Goal: Task Accomplishment & Management: Complete application form

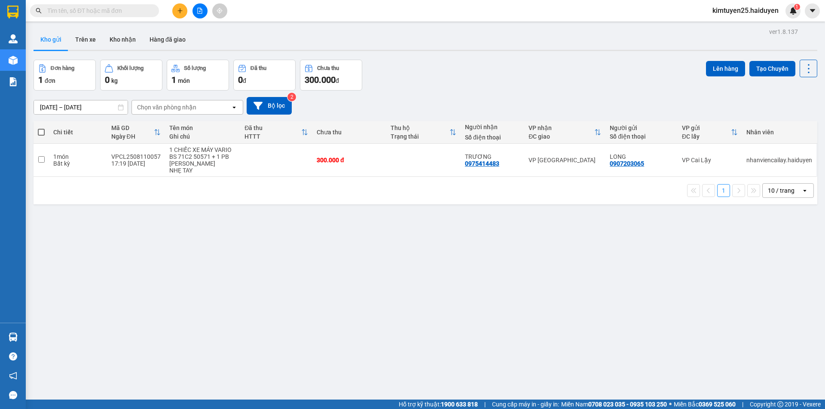
click at [93, 13] on input "text" at bounding box center [97, 10] width 101 height 9
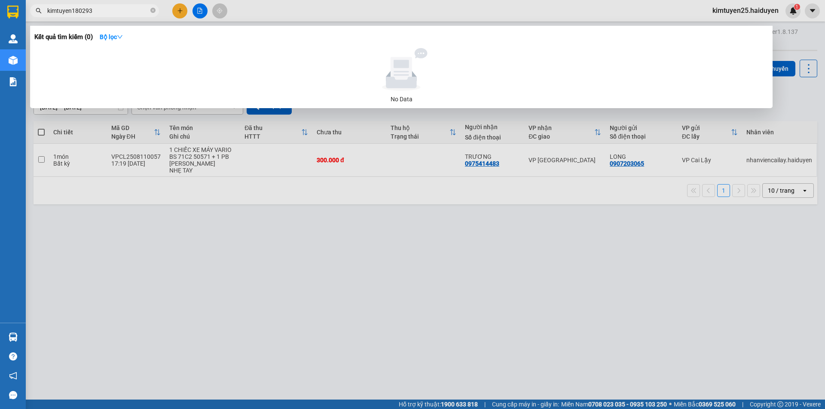
drag, startPoint x: 112, startPoint y: 9, endPoint x: 24, endPoint y: -6, distance: 89.3
click at [24, 0] on html "Kết quả [PERSON_NAME] ( 0 ) Bộ lọc No Data kimtuyen180293 kimtuyen25.haiduyen 1…" at bounding box center [412, 204] width 825 height 409
type input "kimtuyen180293"
click at [336, 15] on div at bounding box center [412, 204] width 825 height 409
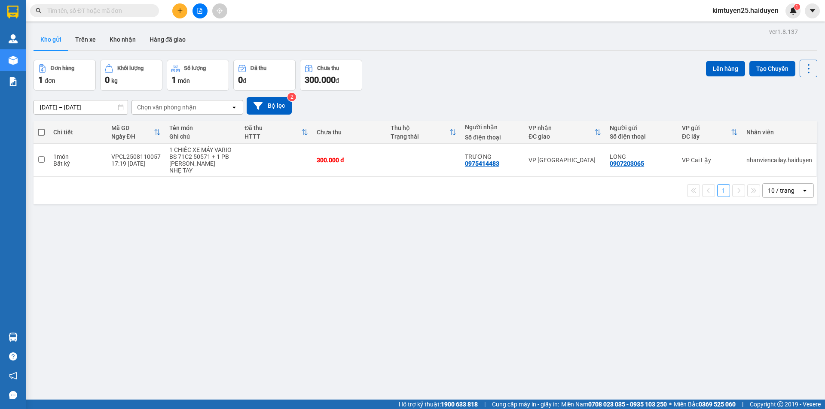
click at [182, 9] on icon "plus" at bounding box center [180, 11] width 6 height 6
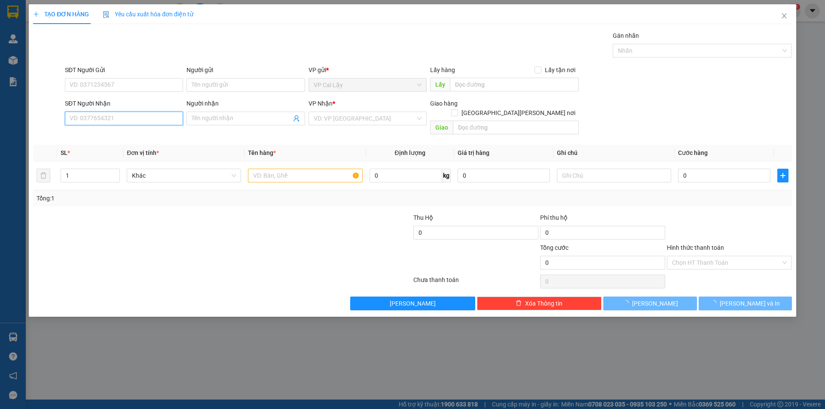
click at [122, 119] on input "SĐT Người Nhận" at bounding box center [124, 119] width 118 height 14
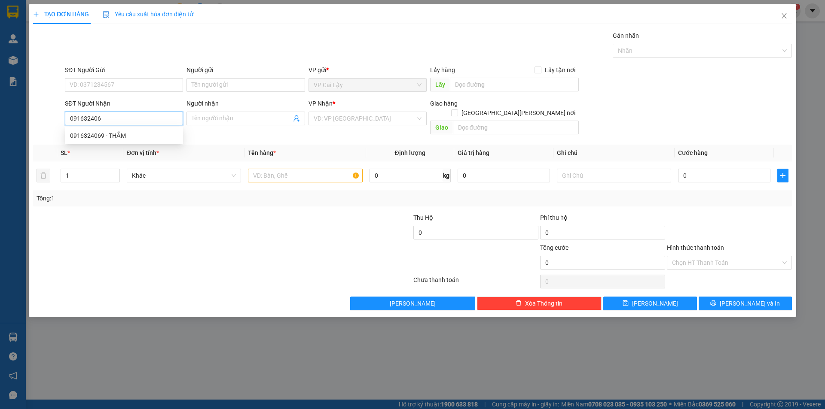
type input "0916324069"
click at [130, 131] on div "0916324069 - THẮM" at bounding box center [124, 135] width 108 height 9
type input "THẮM"
type input "30.000"
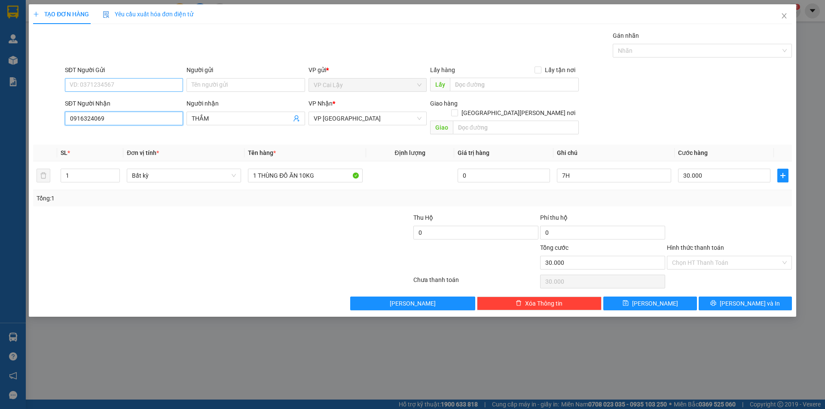
type input "0916324069"
click at [140, 85] on input "SĐT Người Gửi" at bounding box center [124, 85] width 118 height 14
click at [120, 105] on div "0797499496" at bounding box center [124, 102] width 108 height 9
type input "0797499496"
type input "NGÃ 3 [PERSON_NAME]"
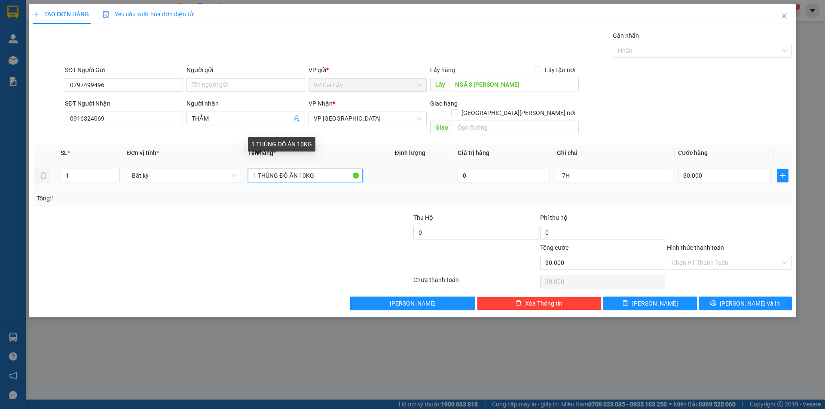
click at [278, 169] on input "1 THÙNG ĐỒ ĂN 10KG" at bounding box center [305, 176] width 114 height 14
type input "1 GIỎ ĐỒ ĂN 10KG"
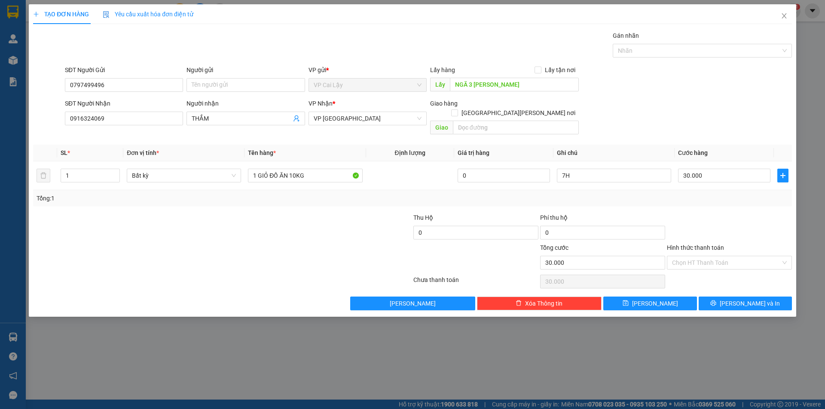
click at [751, 284] on div "Transit Pickup Surcharge Ids Transit Deliver Surcharge Ids Transit Deliver Surc…" at bounding box center [412, 171] width 759 height 280
click at [750, 299] on button "[PERSON_NAME] và In" at bounding box center [745, 304] width 93 height 14
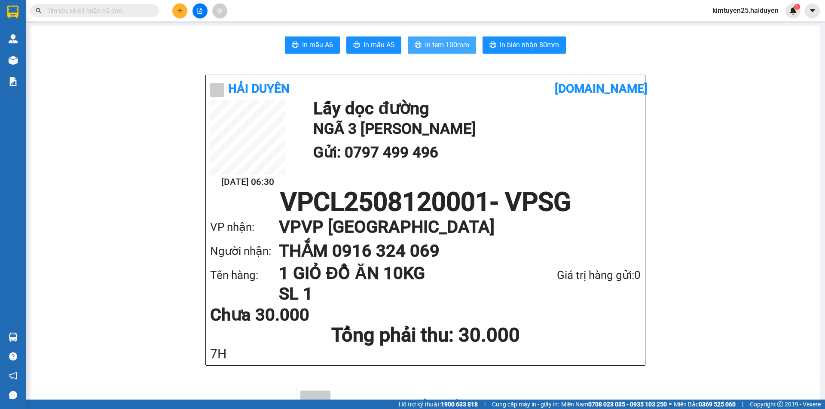
click at [426, 52] on button "In tem 100mm" at bounding box center [442, 45] width 68 height 17
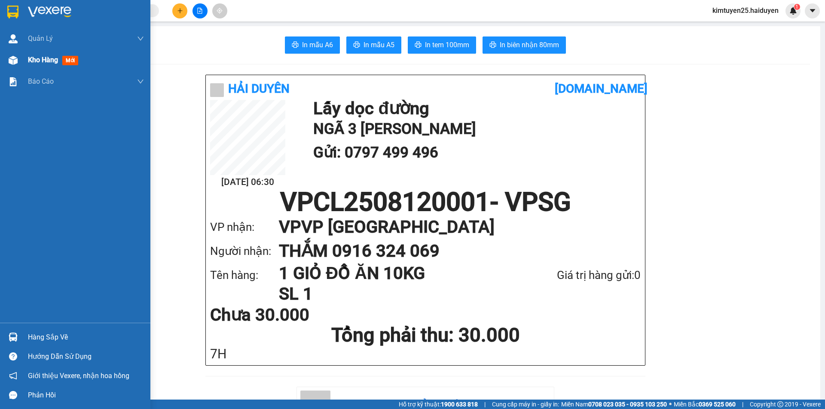
click at [35, 60] on span "Kho hàng" at bounding box center [43, 60] width 30 height 8
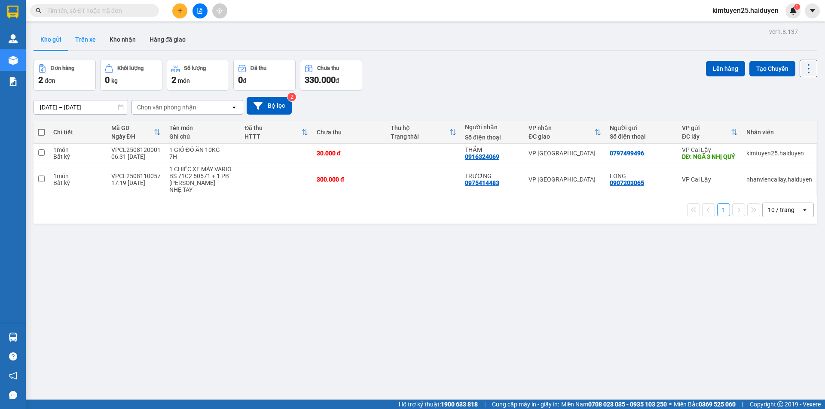
click at [96, 41] on button "Trên xe" at bounding box center [85, 39] width 34 height 21
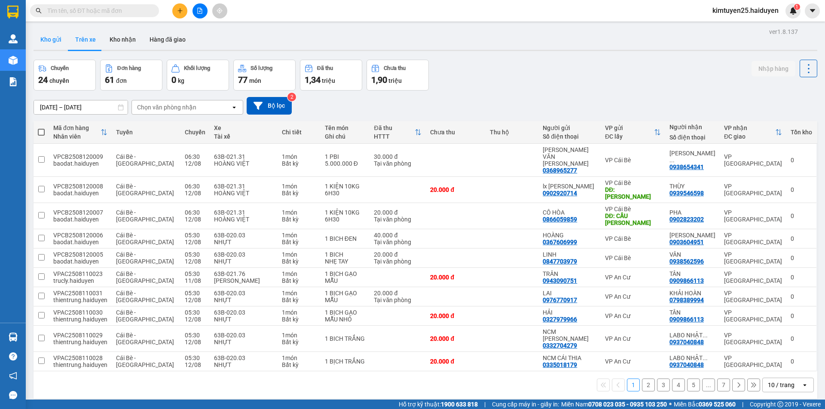
click at [51, 39] on button "Kho gửi" at bounding box center [51, 39] width 35 height 21
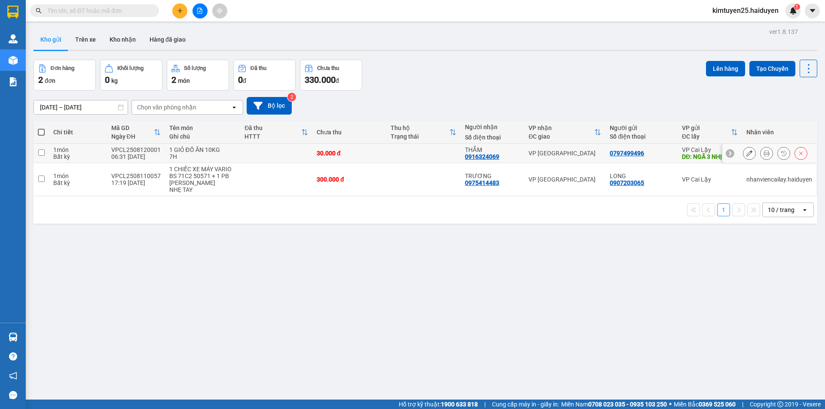
click at [377, 160] on td "30.000 đ" at bounding box center [349, 153] width 74 height 19
checkbox input "true"
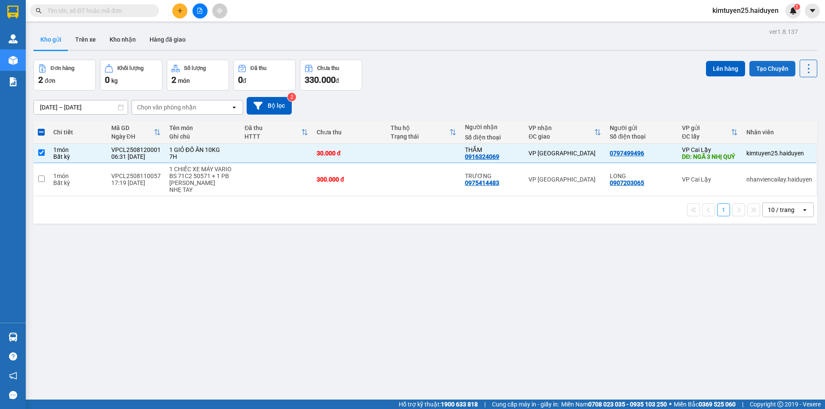
click at [770, 71] on button "Tạo Chuyến" at bounding box center [772, 68] width 46 height 15
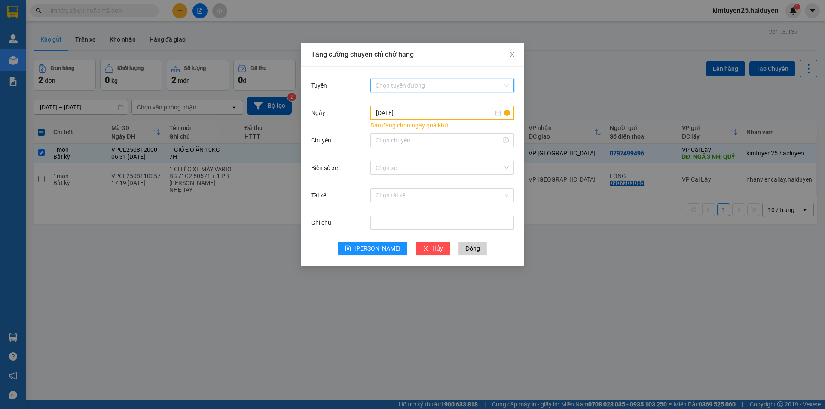
click at [433, 84] on input "Tuyến" at bounding box center [438, 85] width 127 height 13
click at [403, 118] on div "Cái Bè - [GEOGRAPHIC_DATA]" at bounding box center [441, 116] width 133 height 9
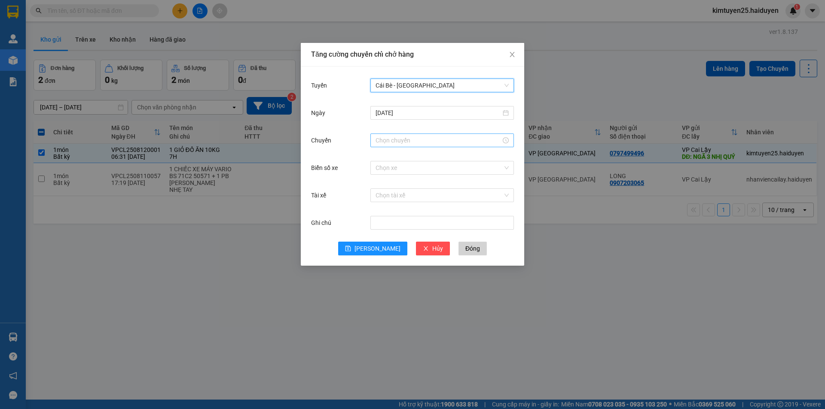
click at [376, 137] on input "Chuyến" at bounding box center [437, 140] width 125 height 9
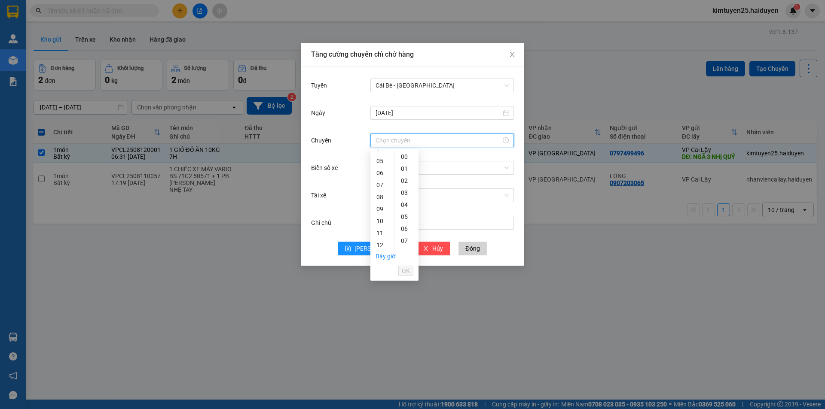
scroll to position [60, 0]
click at [384, 169] on div "06" at bounding box center [382, 169] width 24 height 12
click at [400, 226] on div "31" at bounding box center [407, 226] width 24 height 12
type input "06:31"
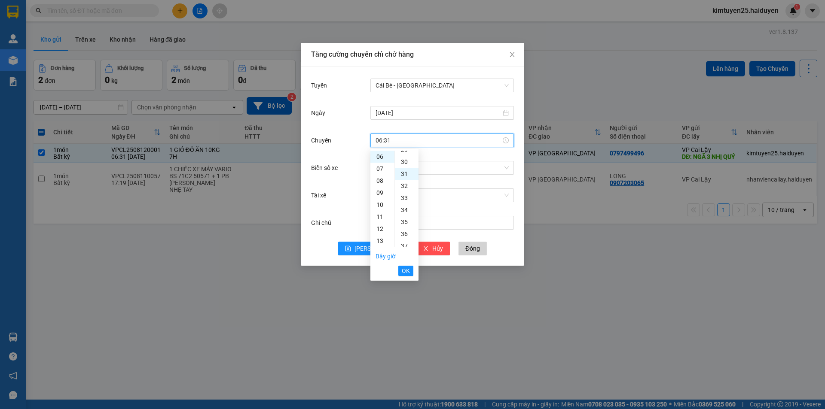
scroll to position [373, 0]
click at [405, 274] on span "OK" at bounding box center [406, 270] width 8 height 9
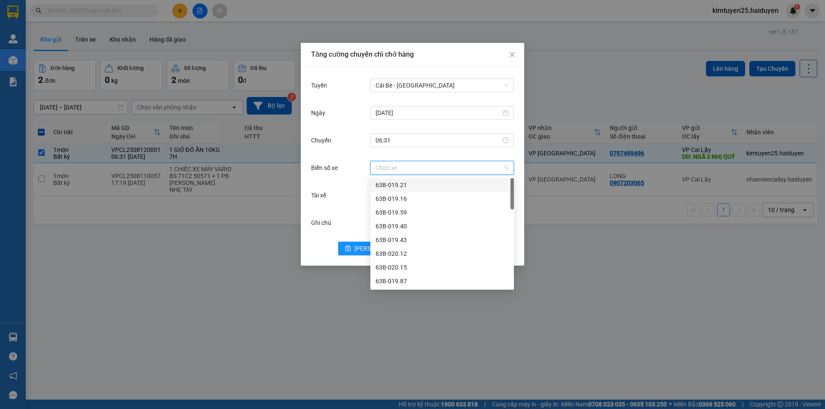
click at [427, 174] on input "Biển số xe" at bounding box center [438, 168] width 127 height 13
type input "31"
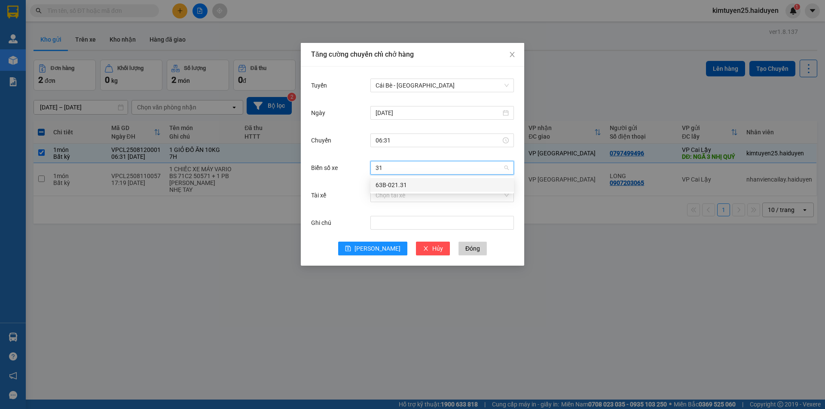
click at [417, 182] on div "63B-021.31" at bounding box center [441, 184] width 133 height 9
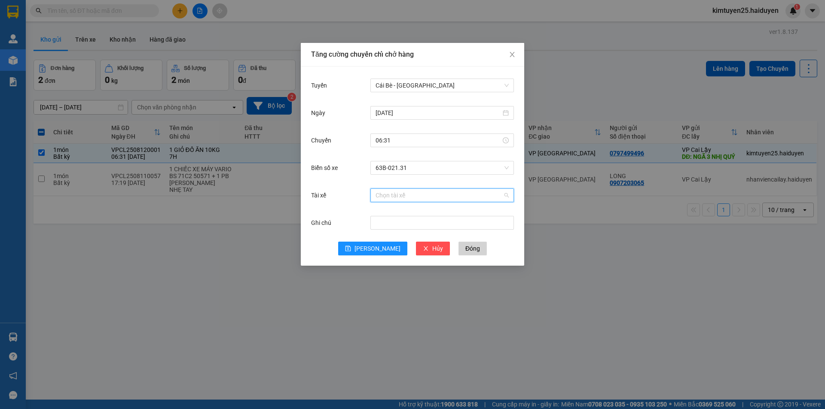
click at [401, 197] on input "Tài xế" at bounding box center [438, 195] width 127 height 13
type input "VIET"
click at [409, 214] on div "HOÀNG VIỆT" at bounding box center [441, 212] width 133 height 9
click at [378, 250] on span "[PERSON_NAME]" at bounding box center [377, 248] width 46 height 9
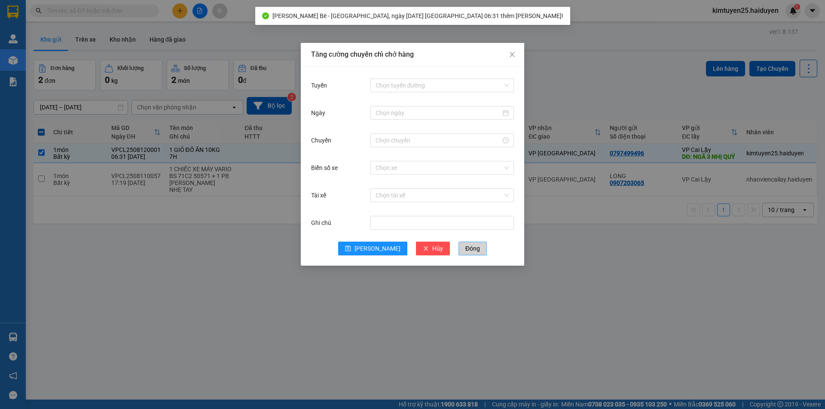
click at [463, 252] on button "Đóng" at bounding box center [472, 249] width 28 height 14
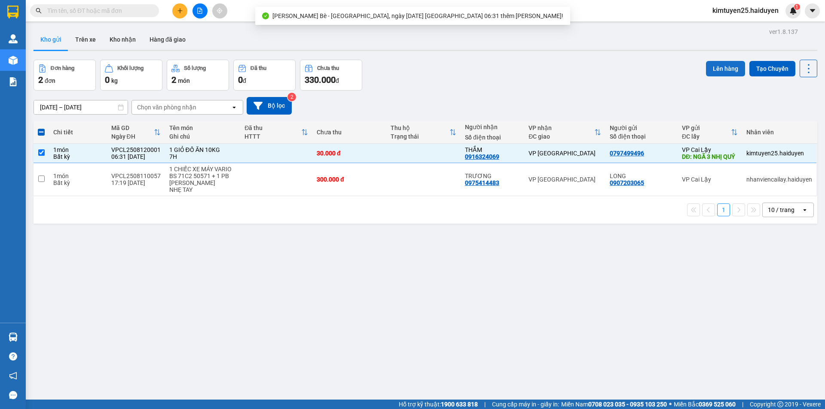
click at [729, 74] on button "Lên hàng" at bounding box center [725, 68] width 39 height 15
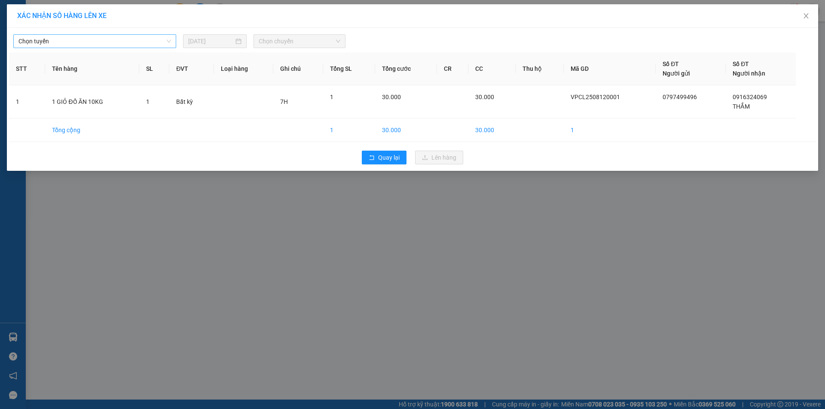
click at [57, 42] on span "Chọn tuyến" at bounding box center [94, 41] width 153 height 13
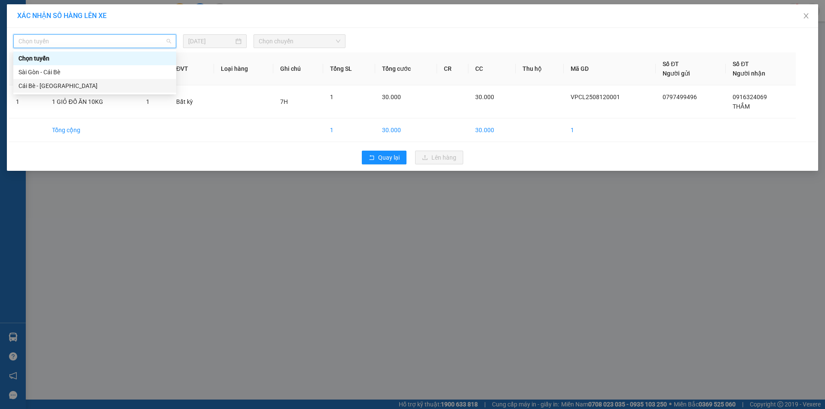
click at [25, 88] on div "Cái Bè - [GEOGRAPHIC_DATA]" at bounding box center [94, 85] width 153 height 9
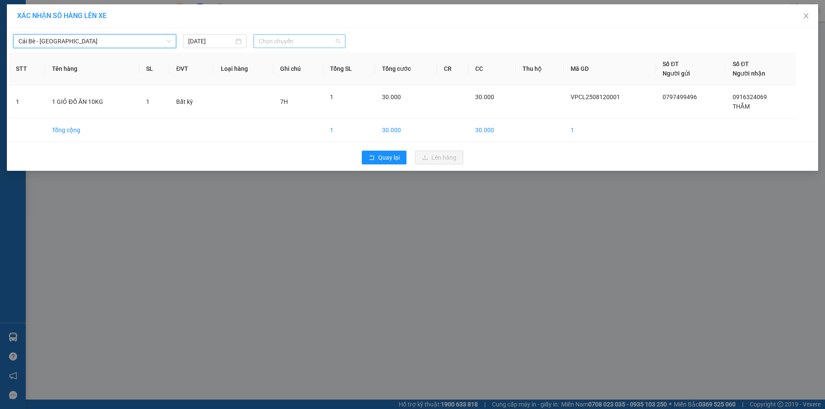
click at [308, 37] on span "Chọn chuyến" at bounding box center [300, 41] width 82 height 13
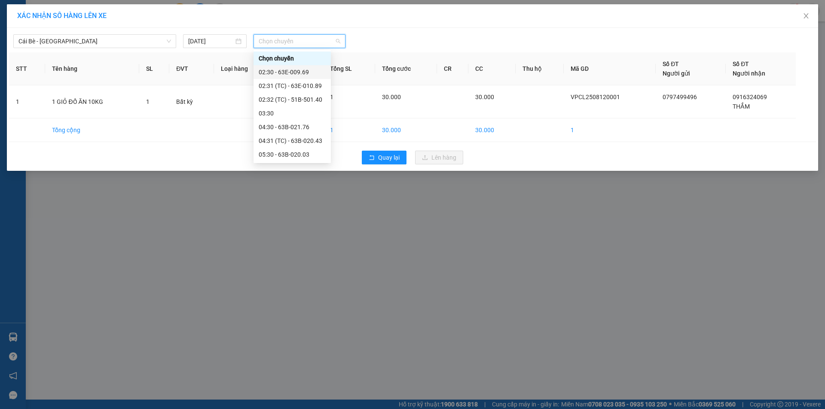
scroll to position [96, 0]
click at [302, 88] on div "06:31 (TC) - 63B-021.31" at bounding box center [292, 85] width 67 height 9
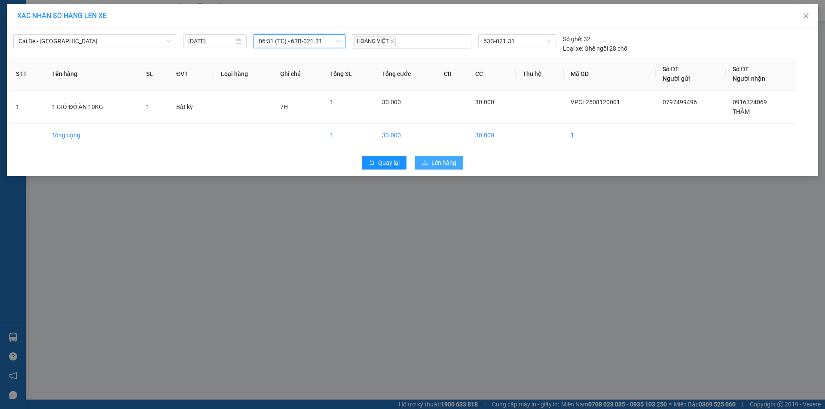
click at [428, 157] on button "Lên hàng" at bounding box center [439, 163] width 48 height 14
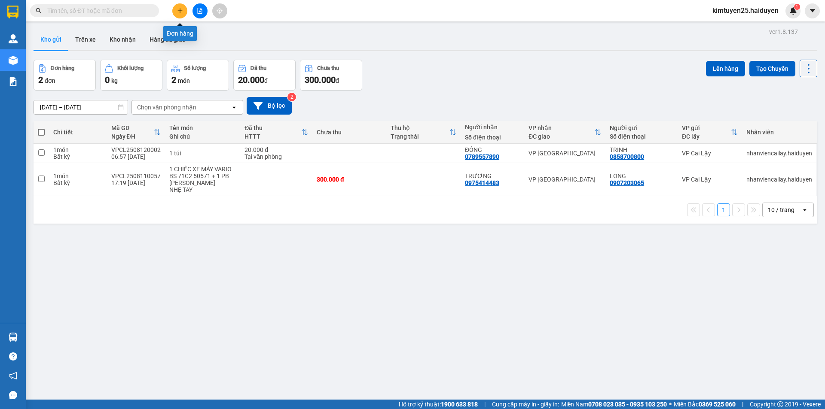
click at [183, 15] on button at bounding box center [179, 10] width 15 height 15
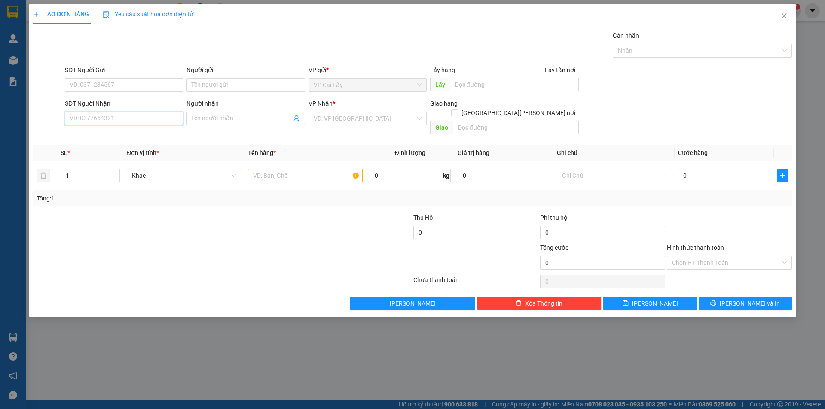
click at [96, 115] on input "SĐT Người Nhận" at bounding box center [124, 119] width 118 height 14
click at [141, 136] on div "0913610025 - LABO DIAMOND" at bounding box center [124, 135] width 108 height 9
type input "0913610025"
type input "LABO DIAMOND"
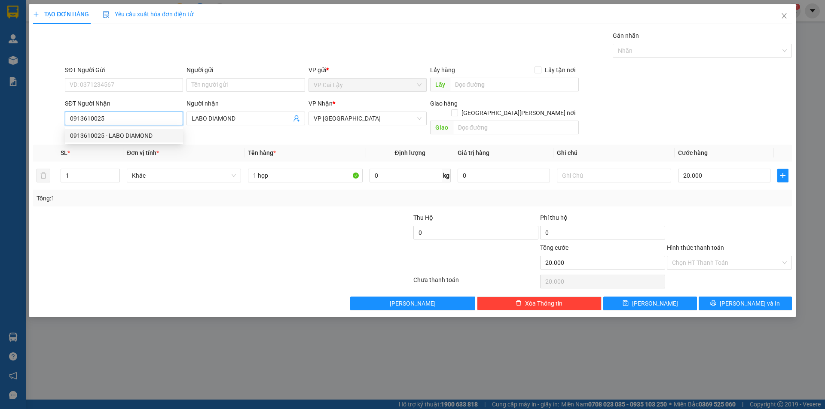
type input "20.000"
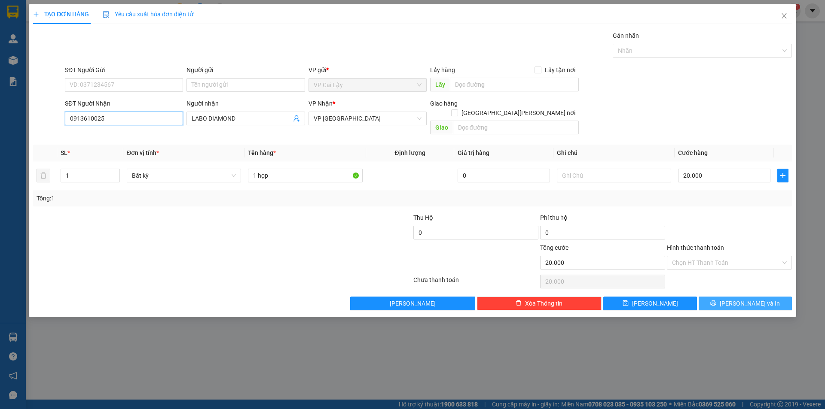
type input "0913610025"
click at [756, 299] on span "[PERSON_NAME] và In" at bounding box center [750, 303] width 60 height 9
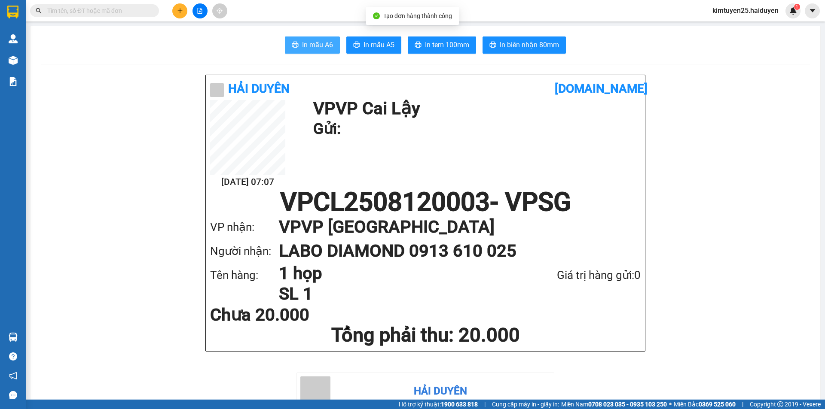
click at [292, 43] on icon "printer" at bounding box center [295, 44] width 7 height 7
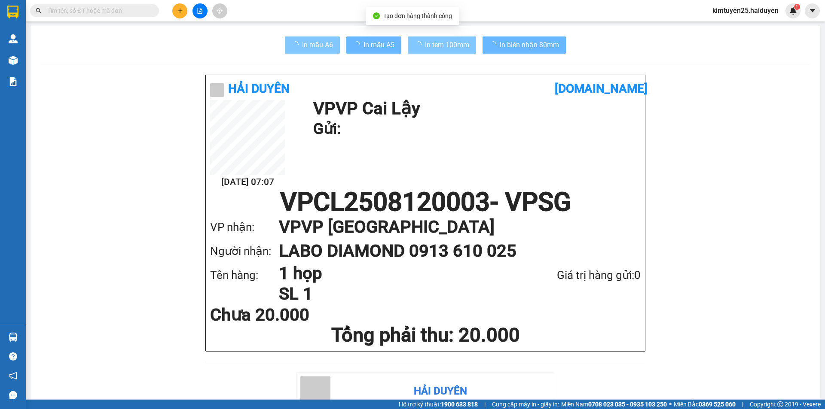
click at [443, 50] on span "In tem 100mm" at bounding box center [447, 45] width 44 height 11
